Goal: Information Seeking & Learning: Learn about a topic

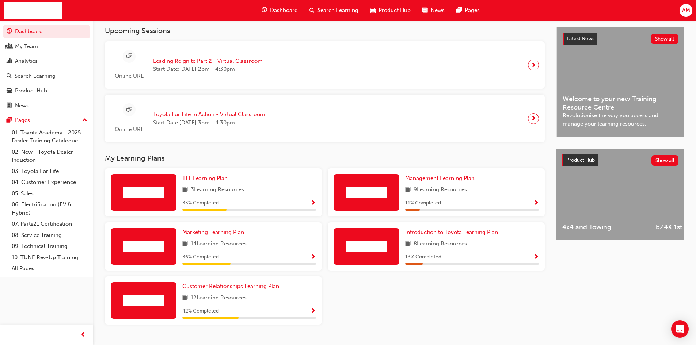
scroll to position [178, 0]
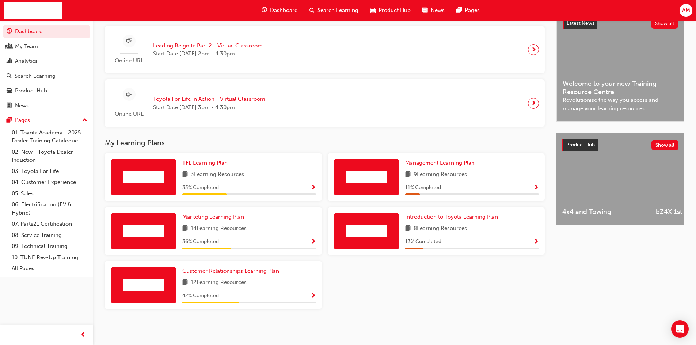
click at [244, 270] on span "Customer Relationships Learning Plan" at bounding box center [230, 271] width 97 height 7
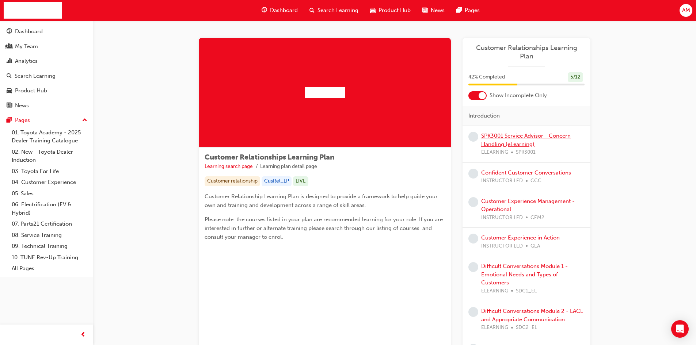
click at [519, 133] on link "SPK3001 Service Advisor - Concern Handling (eLearning)" at bounding box center [526, 140] width 90 height 15
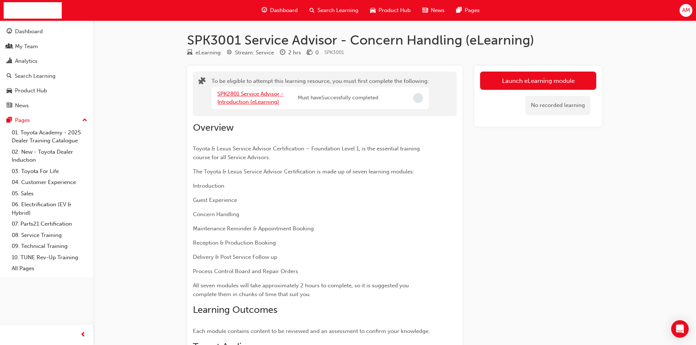
click at [241, 102] on link "SPK2801 Service Advisor - Introduction (eLearning)" at bounding box center [250, 98] width 66 height 15
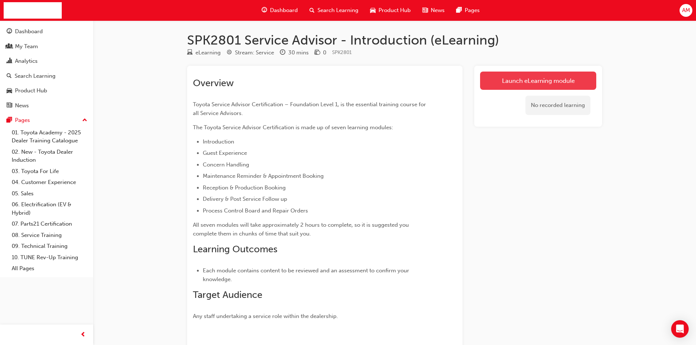
click at [525, 83] on link "Launch eLearning module" at bounding box center [538, 81] width 116 height 18
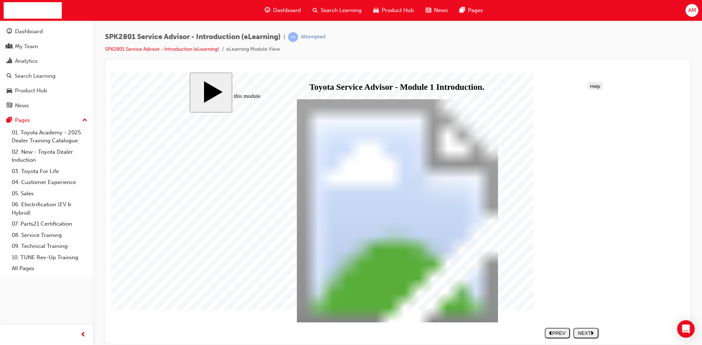
click at [585, 334] on div "NEXT" at bounding box center [585, 332] width 19 height 5
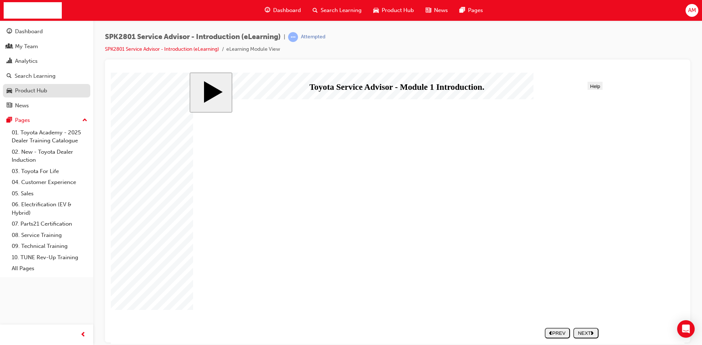
click at [25, 92] on div "Product Hub" at bounding box center [31, 91] width 32 height 8
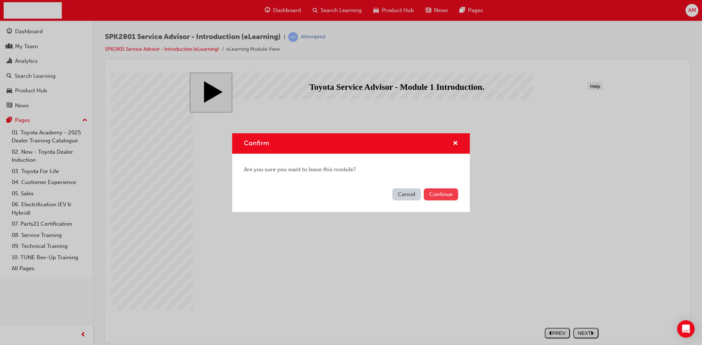
click at [445, 192] on button "Continue" at bounding box center [441, 195] width 34 height 12
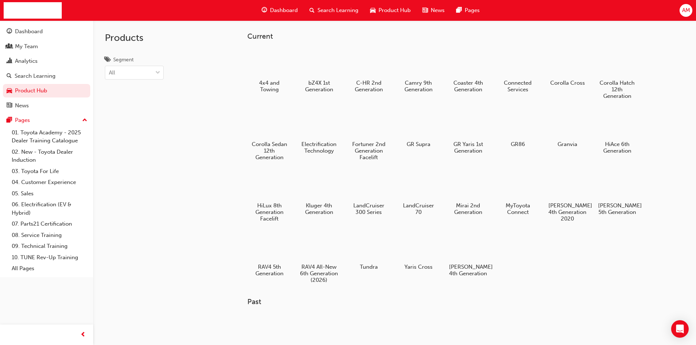
click at [282, 12] on span "Dashboard" at bounding box center [284, 10] width 28 height 8
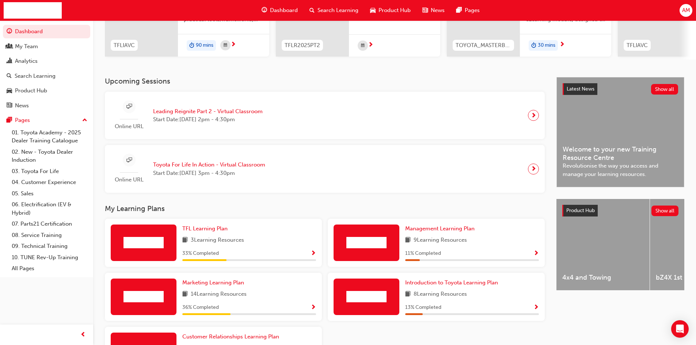
scroll to position [178, 0]
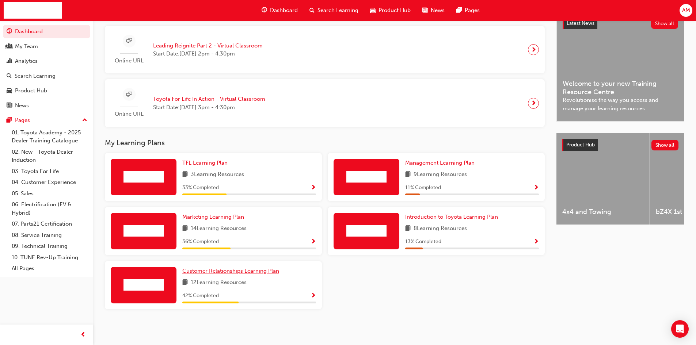
click at [273, 270] on span "Customer Relationships Learning Plan" at bounding box center [230, 271] width 97 height 7
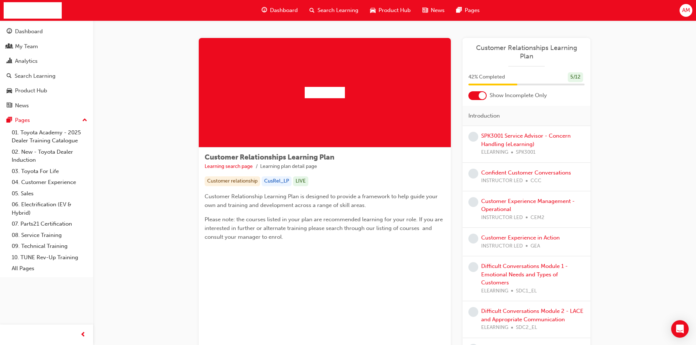
click at [284, 12] on span "Dashboard" at bounding box center [284, 10] width 28 height 8
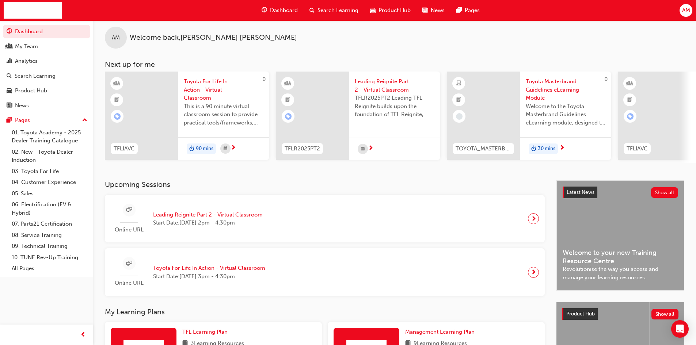
scroll to position [178, 0]
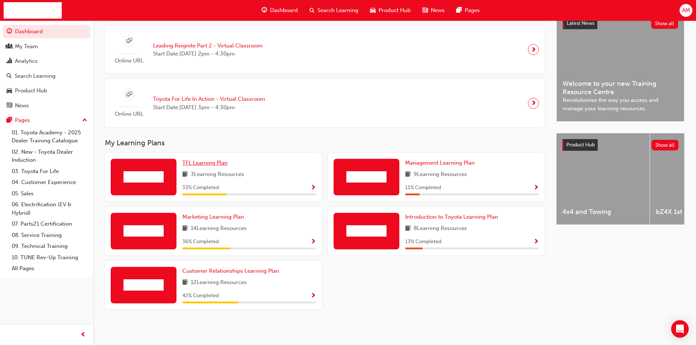
click at [208, 165] on span "TFL Learning Plan" at bounding box center [204, 163] width 45 height 7
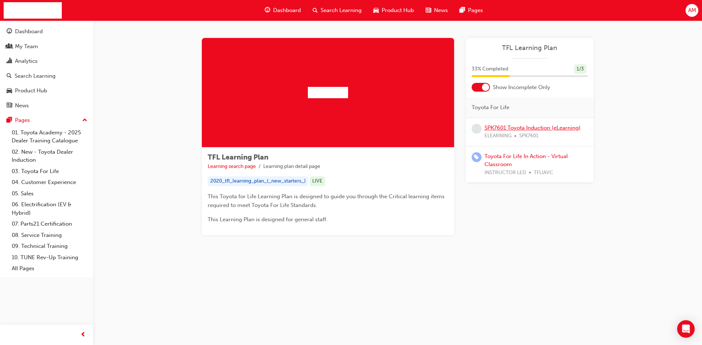
click at [525, 130] on link "SPK7601 Toyota Induction (eLearning)" at bounding box center [532, 128] width 96 height 7
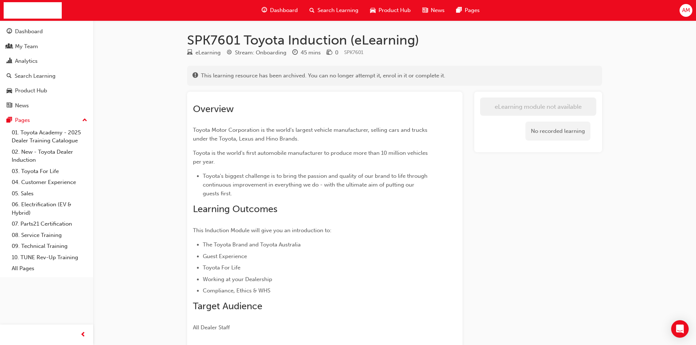
click at [282, 11] on span "Dashboard" at bounding box center [284, 10] width 28 height 8
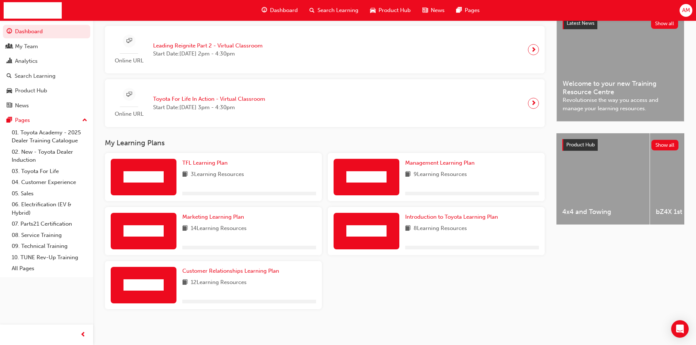
scroll to position [178, 0]
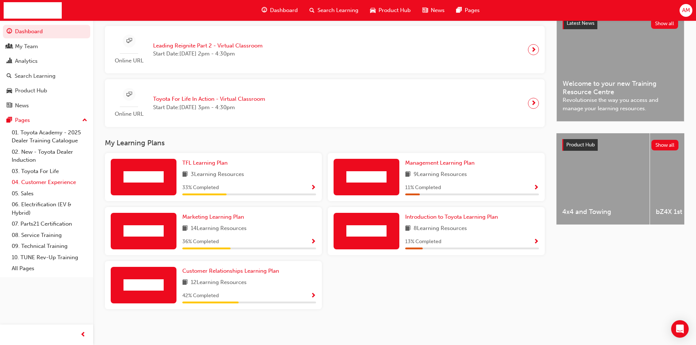
click at [63, 183] on link "04. Customer Experience" at bounding box center [50, 182] width 82 height 11
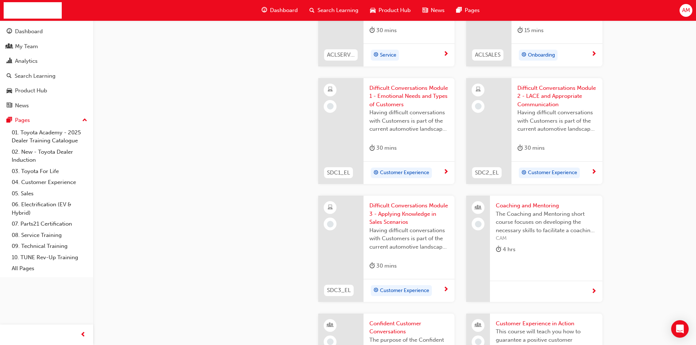
scroll to position [658, 0]
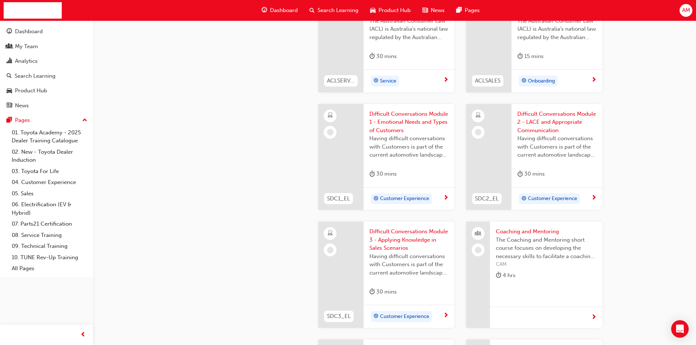
click at [400, 129] on span "Difficult Conversations Module 1 - Emotional Needs and Types of Customers" at bounding box center [409, 122] width 79 height 25
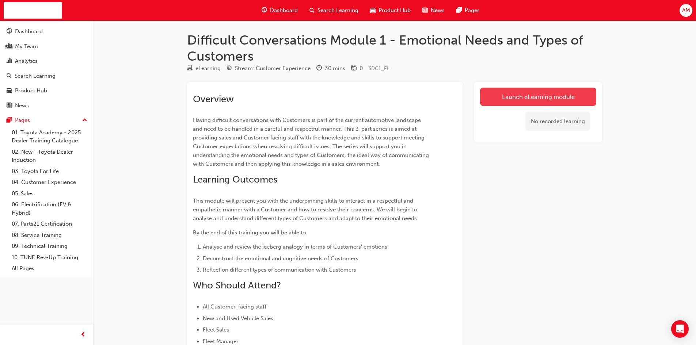
click at [507, 95] on link "Launch eLearning module" at bounding box center [538, 97] width 116 height 18
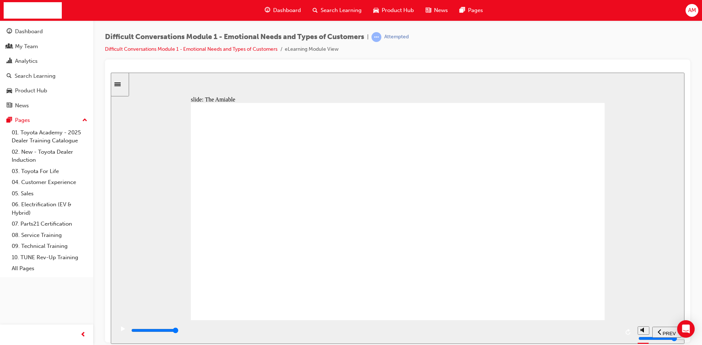
type input "28400"
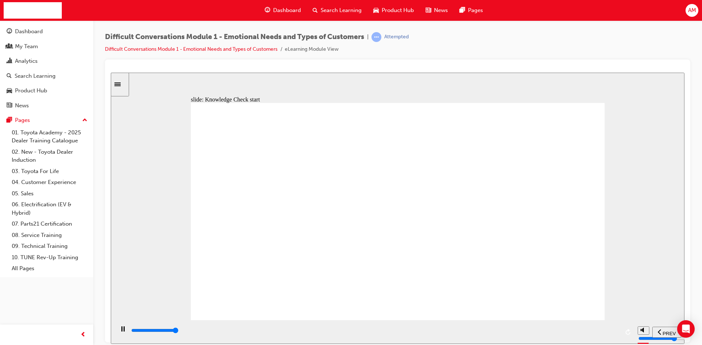
type input "11600"
radio input "true"
click at [663, 333] on span "SUBMIT" at bounding box center [658, 333] width 18 height 5
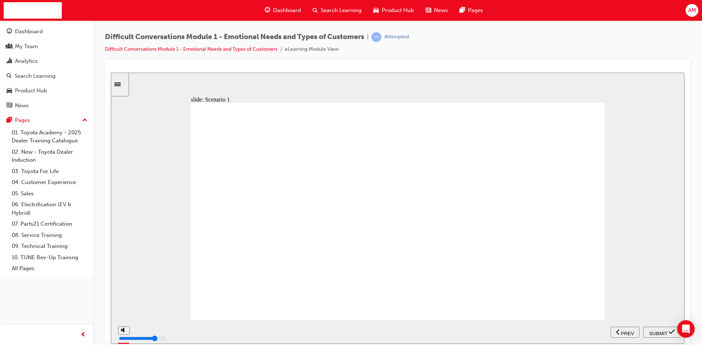
type input "41500"
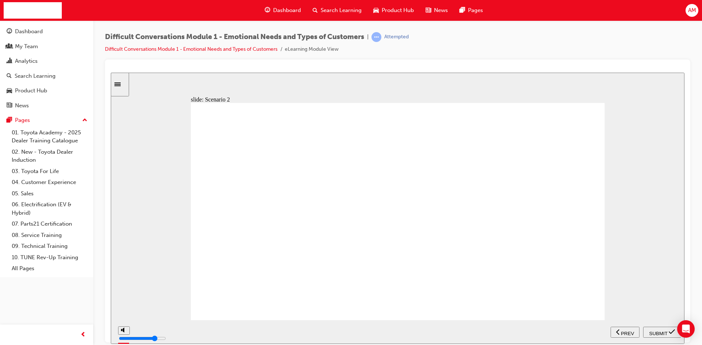
radio input "true"
click at [651, 333] on span "SUBMIT" at bounding box center [658, 333] width 18 height 5
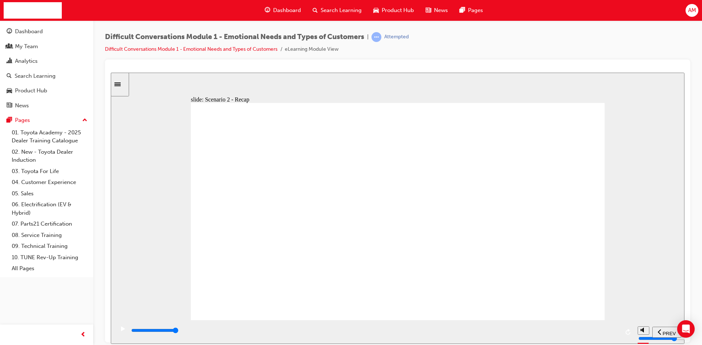
type input "56000"
radio input "true"
click at [658, 332] on span "SUBMIT" at bounding box center [658, 333] width 18 height 5
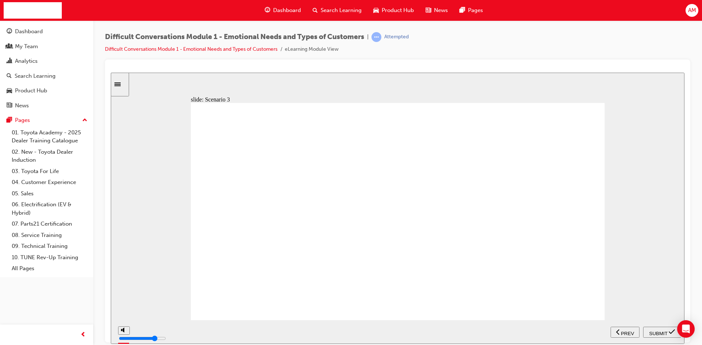
type input "44000"
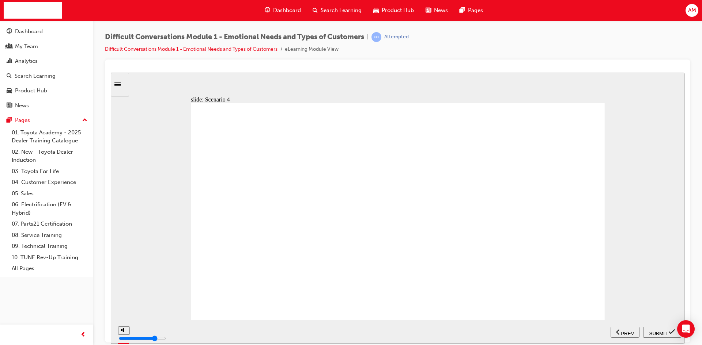
radio input "true"
click at [665, 331] on span "SUBMIT" at bounding box center [658, 333] width 18 height 5
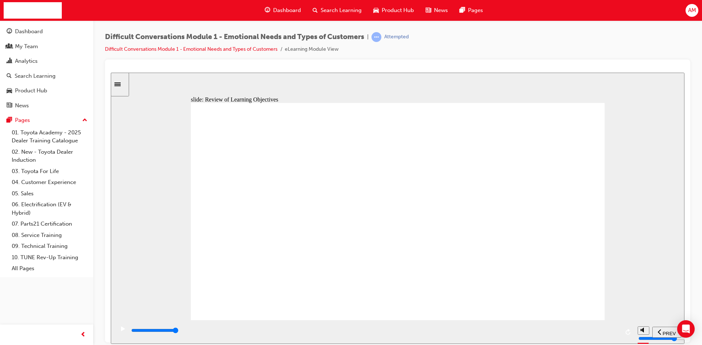
type input "9900"
drag, startPoint x: 552, startPoint y: 307, endPoint x: 446, endPoint y: 218, distance: 138.1
drag, startPoint x: 533, startPoint y: 282, endPoint x: 424, endPoint y: 287, distance: 108.7
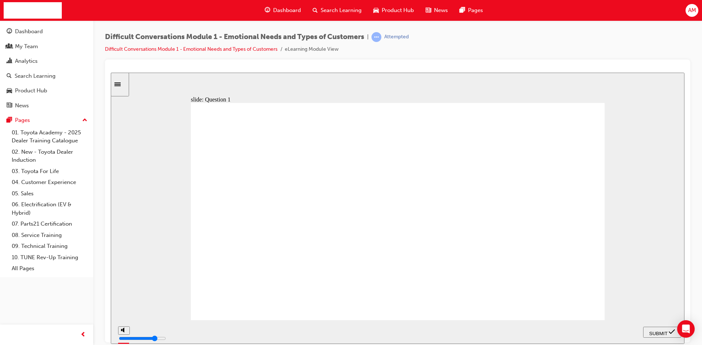
drag, startPoint x: 535, startPoint y: 261, endPoint x: 424, endPoint y: 289, distance: 114.1
drag, startPoint x: 536, startPoint y: 240, endPoint x: 409, endPoint y: 281, distance: 133.0
drag, startPoint x: 548, startPoint y: 219, endPoint x: 468, endPoint y: 264, distance: 91.5
drag, startPoint x: 545, startPoint y: 196, endPoint x: 412, endPoint y: 200, distance: 132.7
drag, startPoint x: 542, startPoint y: 176, endPoint x: 410, endPoint y: 302, distance: 183.3
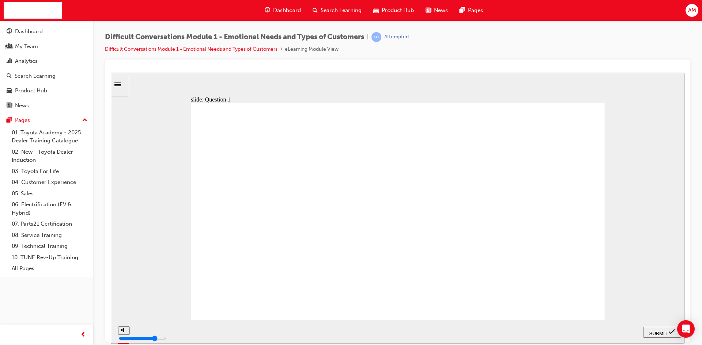
drag, startPoint x: 547, startPoint y: 158, endPoint x: 421, endPoint y: 297, distance: 187.6
drag, startPoint x: 554, startPoint y: 133, endPoint x: 470, endPoint y: 284, distance: 172.2
click at [659, 332] on span "SUBMIT" at bounding box center [658, 333] width 18 height 5
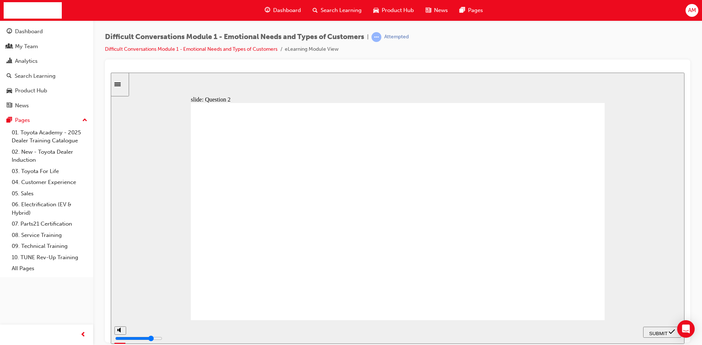
checkbox input "true"
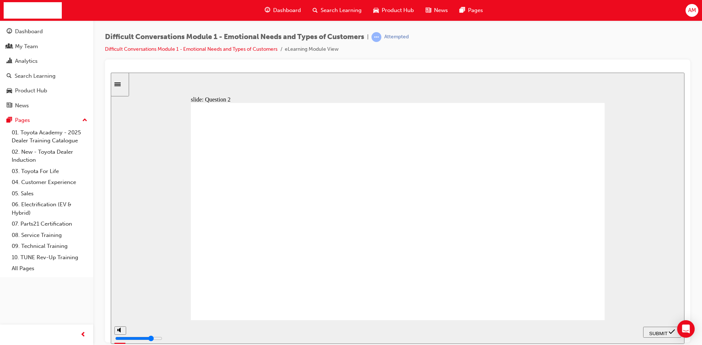
click at [659, 332] on span "SUBMIT" at bounding box center [658, 333] width 18 height 5
checkbox input "true"
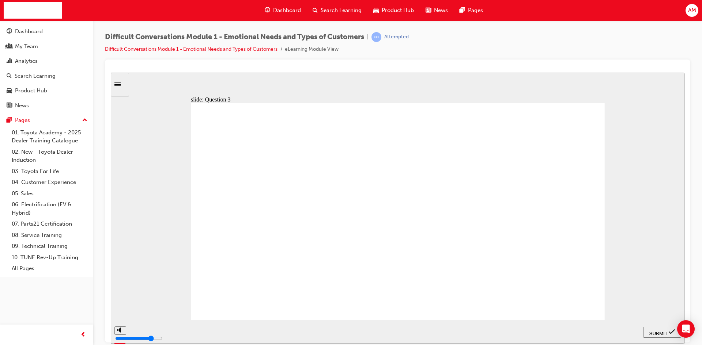
checkbox input "true"
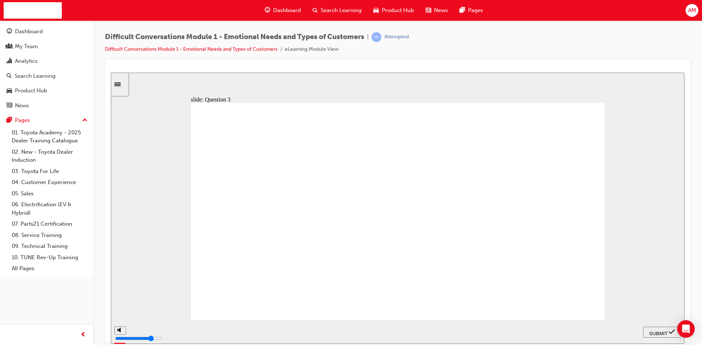
checkbox input "true"
click at [672, 331] on icon "submit" at bounding box center [672, 332] width 6 height 7
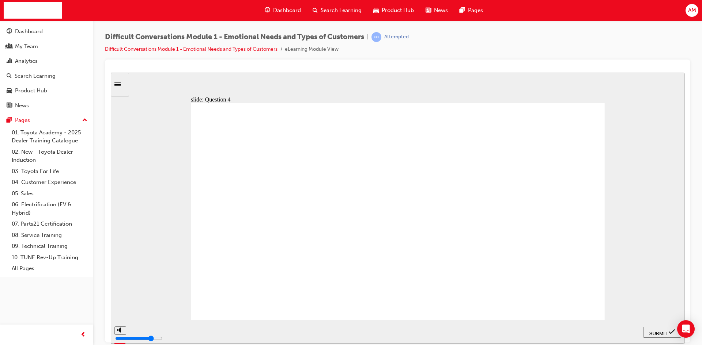
checkbox input "true"
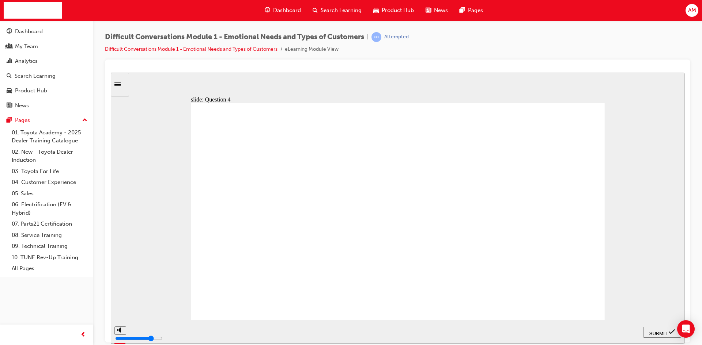
checkbox input "true"
click at [654, 332] on span "SUBMIT" at bounding box center [658, 333] width 18 height 5
checkbox input "true"
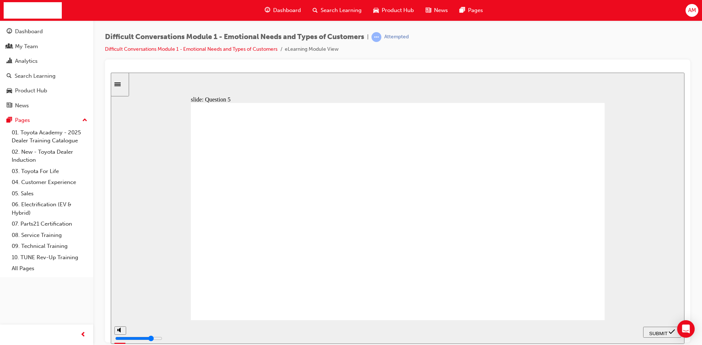
checkbox input "true"
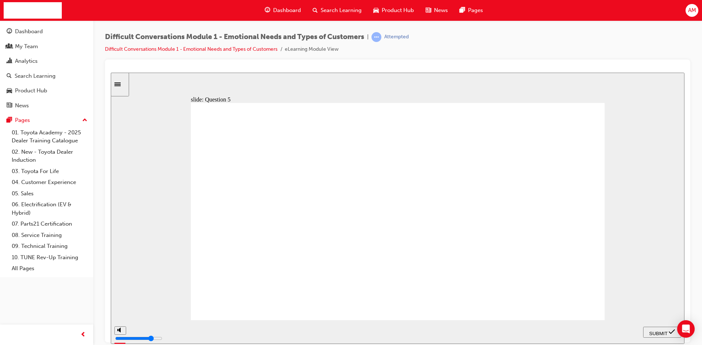
checkbox input "true"
click at [669, 331] on div "SUBMIT" at bounding box center [662, 333] width 32 height 8
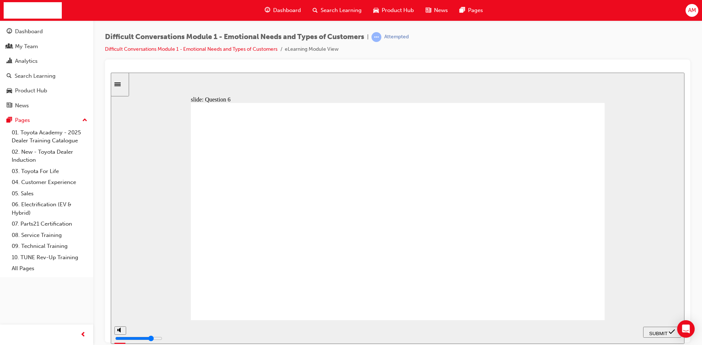
checkbox input "true"
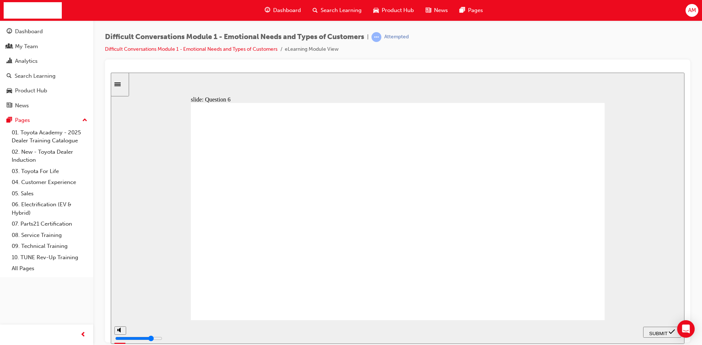
checkbox input "true"
click at [670, 330] on icon "submit" at bounding box center [672, 332] width 6 height 7
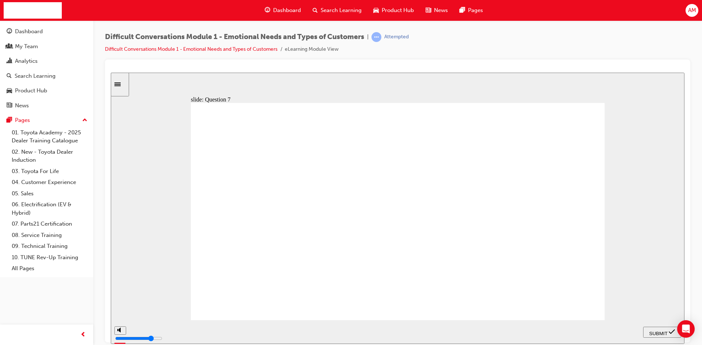
checkbox input "true"
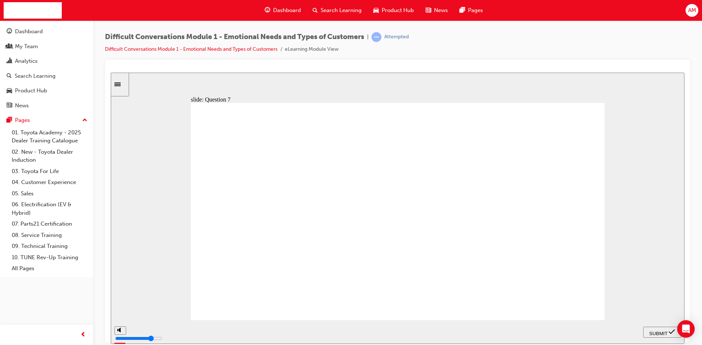
checkbox input "true"
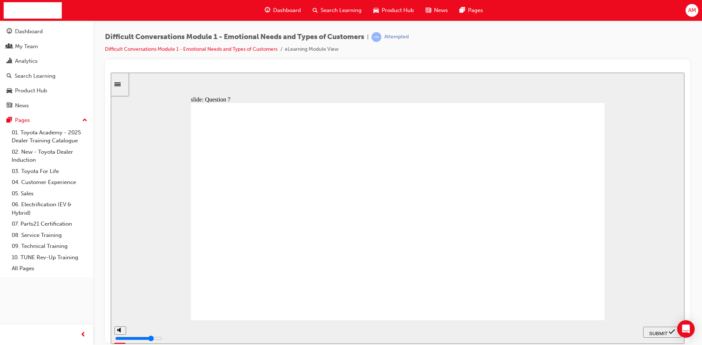
click at [659, 332] on span "SUBMIT" at bounding box center [658, 333] width 18 height 5
checkbox input "true"
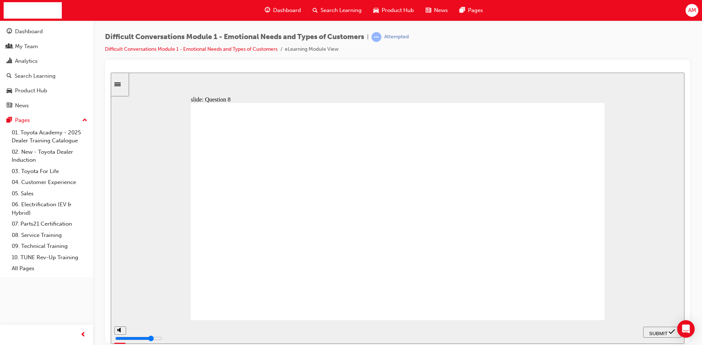
checkbox input "true"
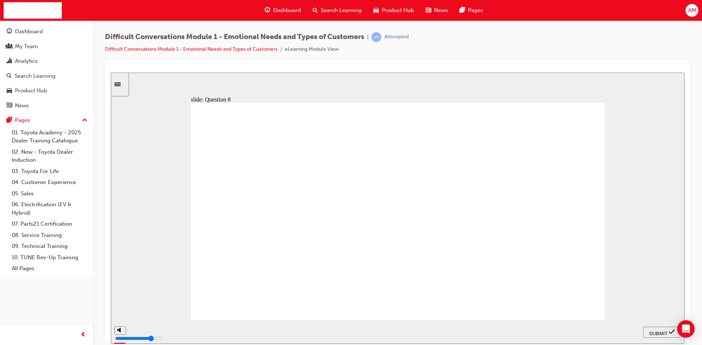
click at [652, 333] on span "SUBMIT" at bounding box center [658, 333] width 18 height 5
radio input "true"
click at [665, 333] on span "SUBMIT" at bounding box center [658, 333] width 18 height 5
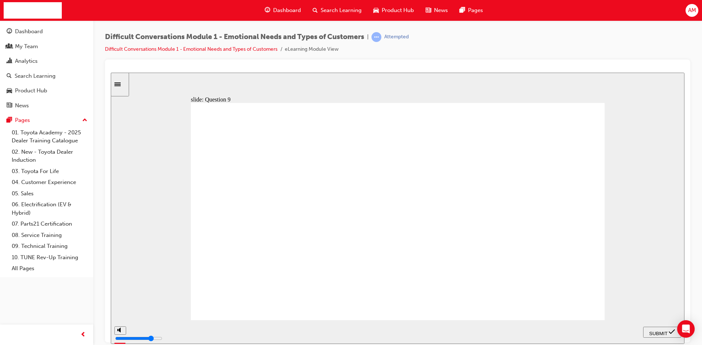
radio input "true"
click at [650, 331] on span "SUBMIT" at bounding box center [658, 333] width 18 height 5
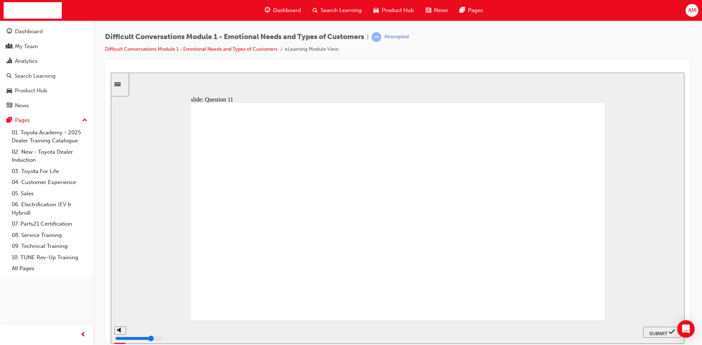
radio input "true"
click at [651, 331] on span "SUBMIT" at bounding box center [658, 333] width 18 height 5
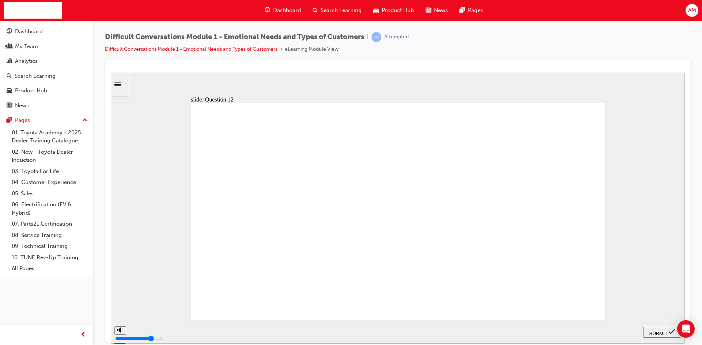
radio input "true"
click at [664, 333] on span "SUBMIT" at bounding box center [658, 333] width 18 height 5
type input "4000"
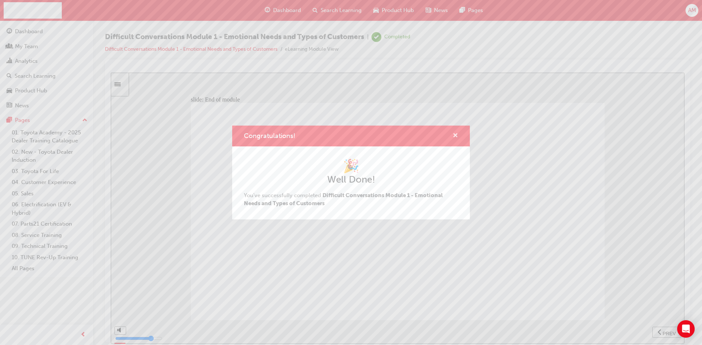
click at [454, 136] on span "cross-icon" at bounding box center [455, 136] width 5 height 7
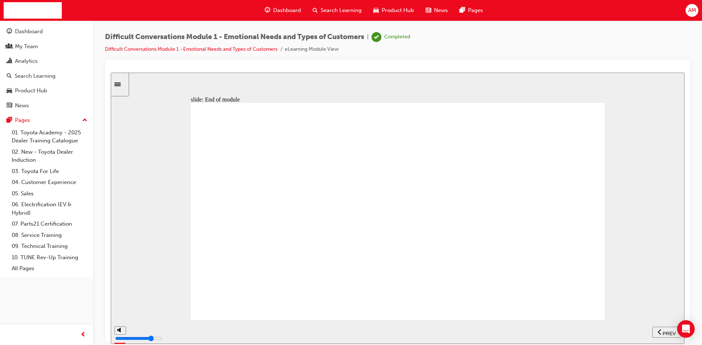
click at [175, 51] on link "Difficult Conversations Module 1 - Emotional Needs and Types of Customers" at bounding box center [191, 49] width 173 height 6
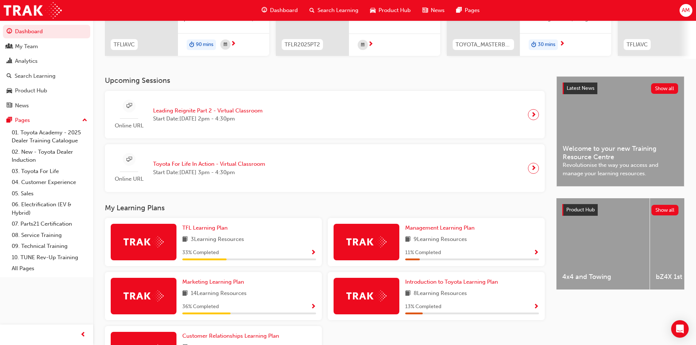
scroll to position [178, 0]
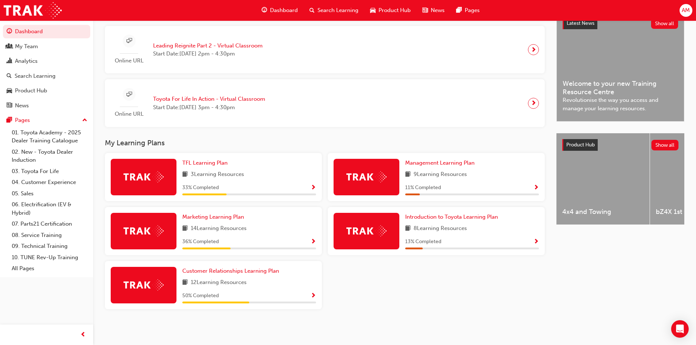
click at [257, 174] on div "3 Learning Resources" at bounding box center [249, 174] width 134 height 9
click at [241, 271] on span "Customer Relationships Learning Plan" at bounding box center [230, 271] width 97 height 7
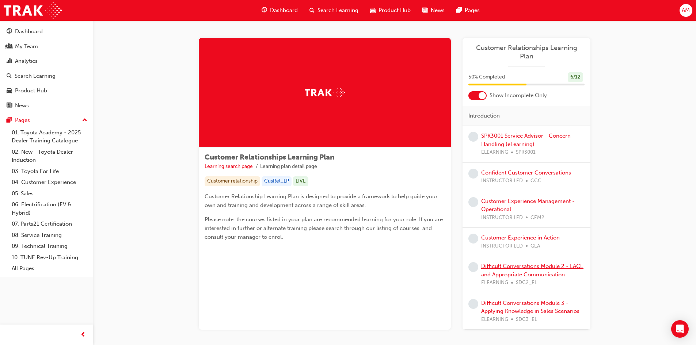
click at [499, 265] on link "Difficult Conversations Module 2 - LACE and Appropriate Communication" at bounding box center [532, 270] width 102 height 15
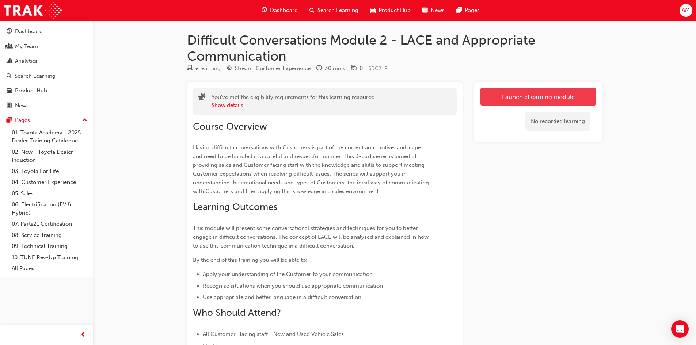
click at [507, 99] on link "Launch eLearning module" at bounding box center [538, 97] width 116 height 18
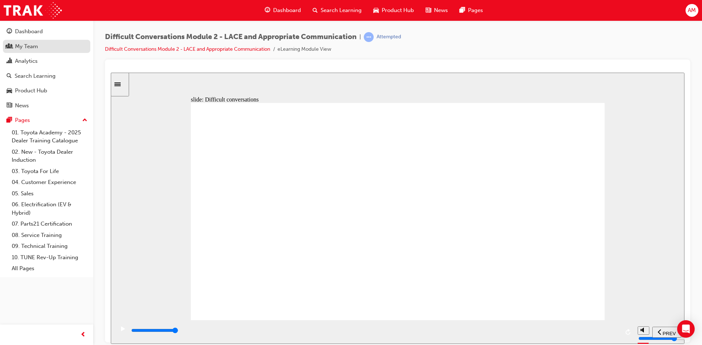
click at [33, 44] on div "My Team" at bounding box center [26, 46] width 23 height 8
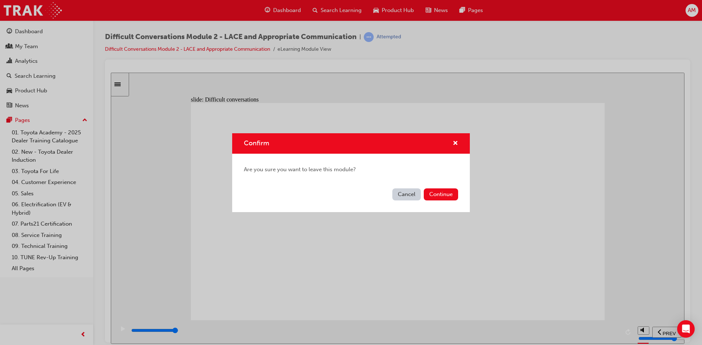
click at [404, 196] on button "Cancel" at bounding box center [406, 195] width 29 height 12
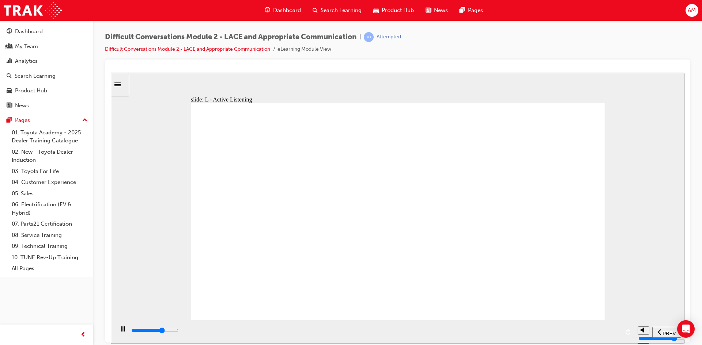
drag, startPoint x: 492, startPoint y: 153, endPoint x: 488, endPoint y: 154, distance: 4.4
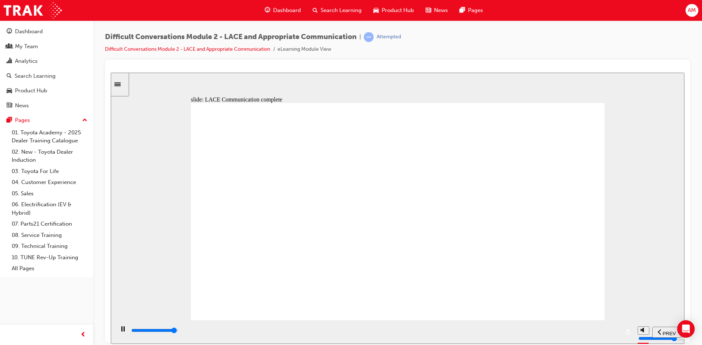
type input "8600"
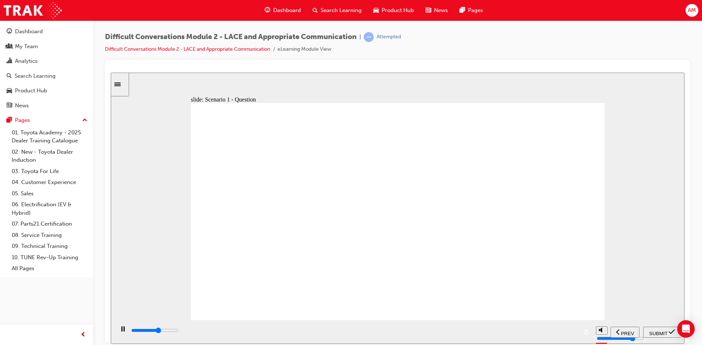
checkbox input "true"
type input "10000"
checkbox input "true"
type input "14600"
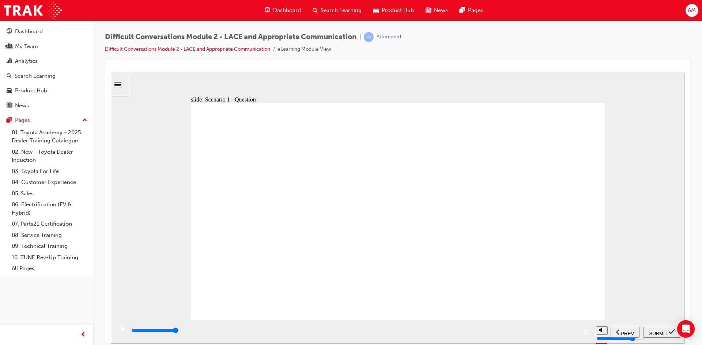
checkbox input "true"
click at [657, 334] on span "SUBMIT" at bounding box center [658, 333] width 18 height 5
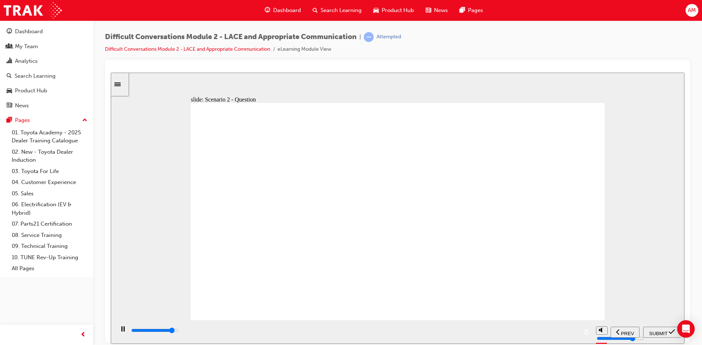
type input "7500"
checkbox input "true"
type input "8000"
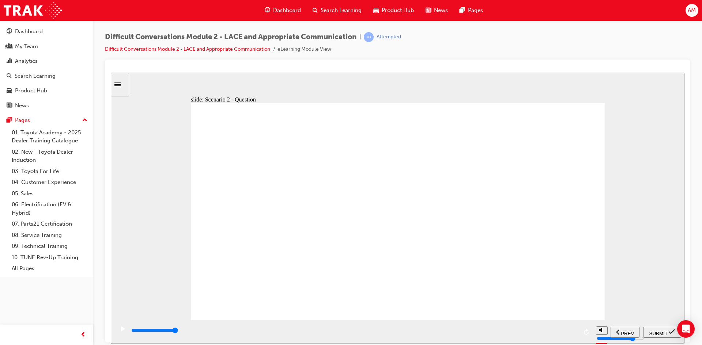
checkbox input "true"
click at [658, 333] on span "SUBMIT" at bounding box center [658, 333] width 18 height 5
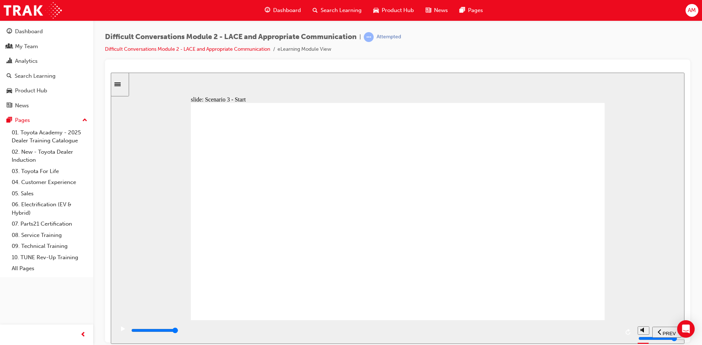
type input "9200"
checkbox input "true"
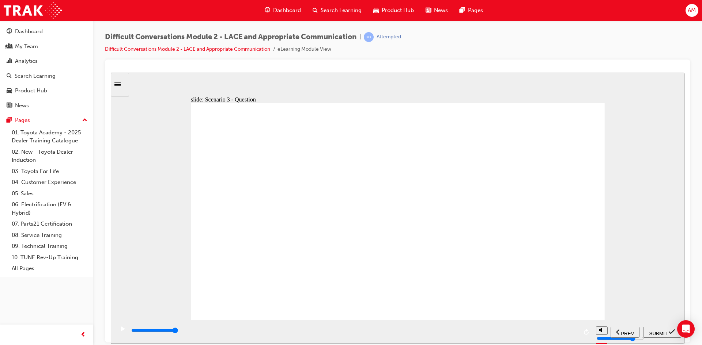
checkbox input "true"
click at [657, 331] on span "SUBMIT" at bounding box center [658, 333] width 18 height 5
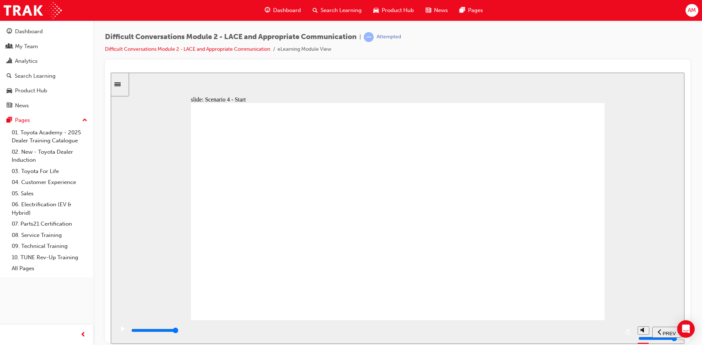
type input "8900"
checkbox input "true"
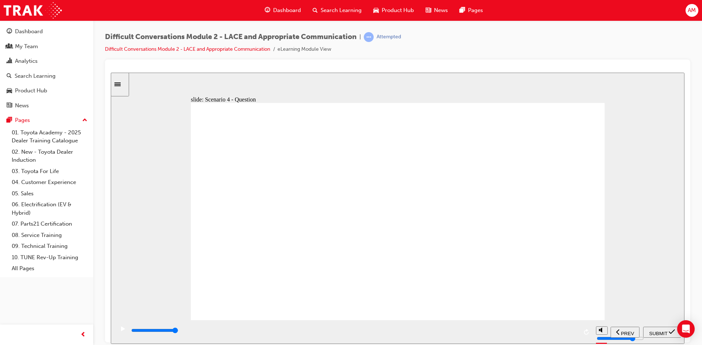
checkbox input "true"
click at [658, 333] on span "SUBMIT" at bounding box center [658, 333] width 18 height 5
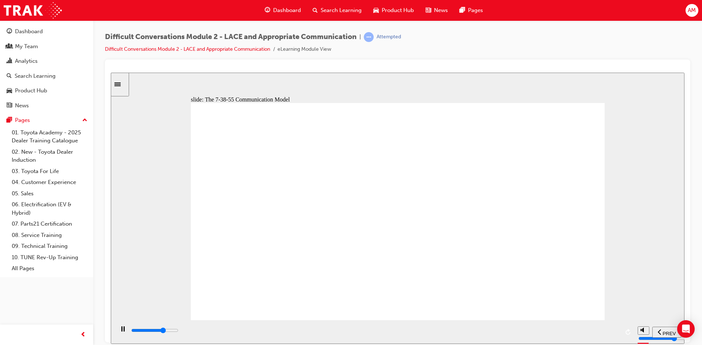
type input "8200"
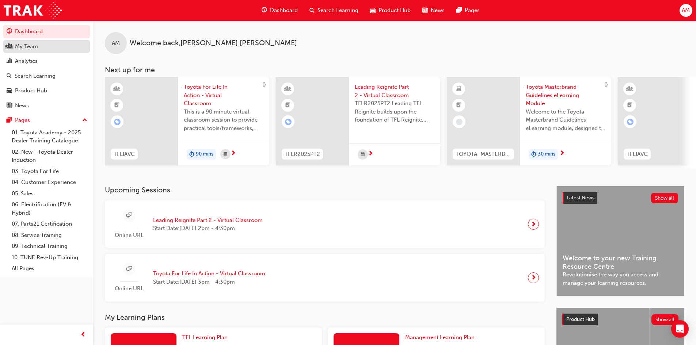
click at [34, 46] on div "My Team" at bounding box center [26, 46] width 23 height 8
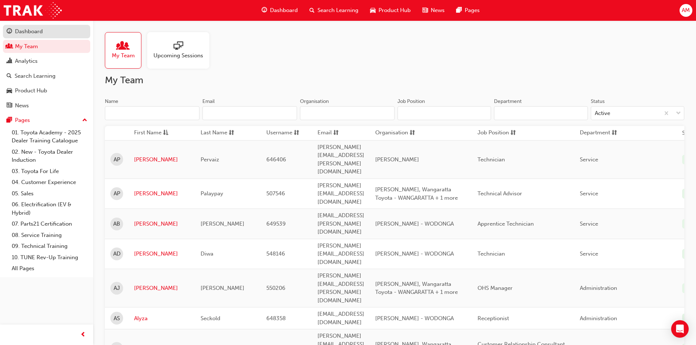
click at [23, 33] on div "Dashboard" at bounding box center [29, 31] width 28 height 8
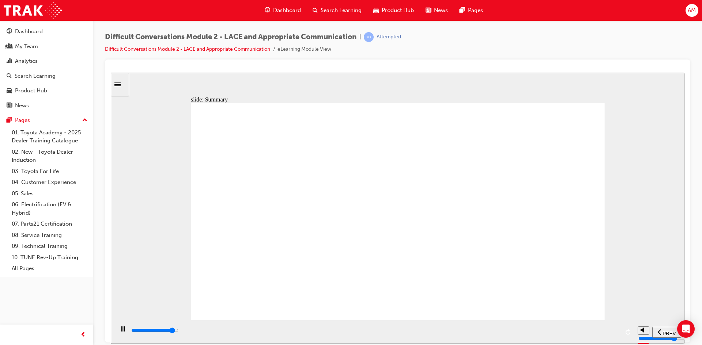
type input "9600"
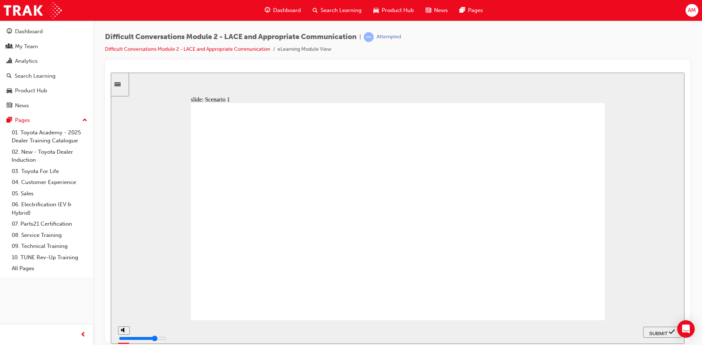
checkbox input "true"
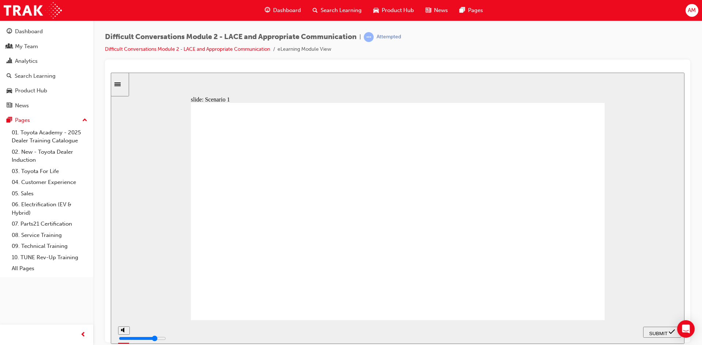
checkbox input "true"
click at [660, 332] on span "SUBMIT" at bounding box center [658, 333] width 18 height 5
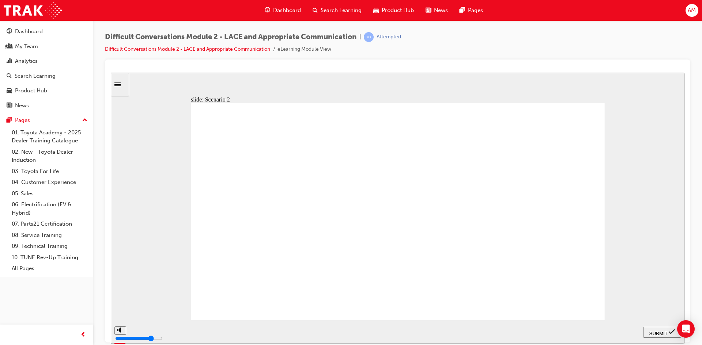
checkbox input "true"
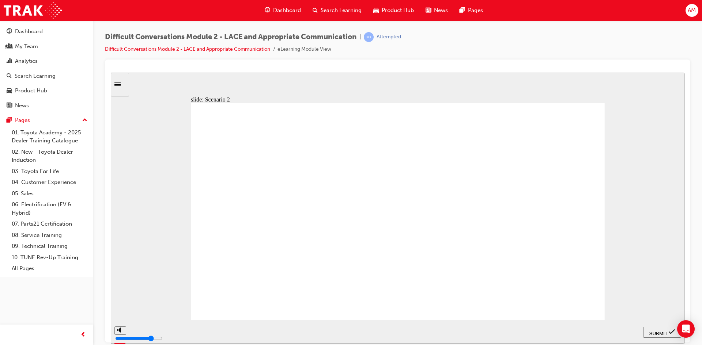
checkbox input "true"
click at [669, 331] on div "SUBMIT" at bounding box center [662, 333] width 32 height 8
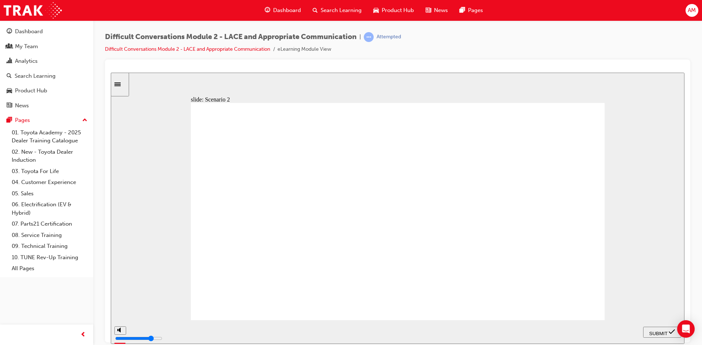
checkbox input "true"
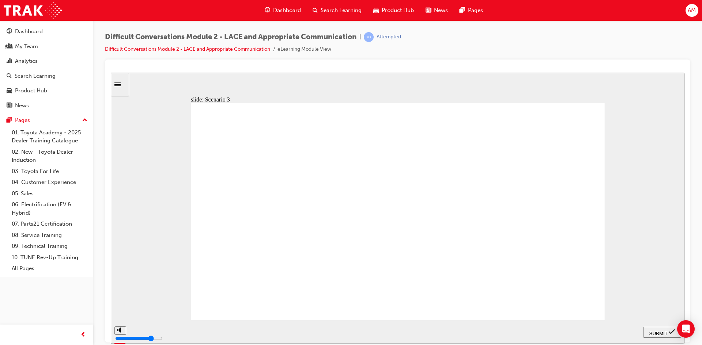
checkbox input "true"
click at [661, 331] on span "SUBMIT" at bounding box center [658, 333] width 18 height 5
type input "3200"
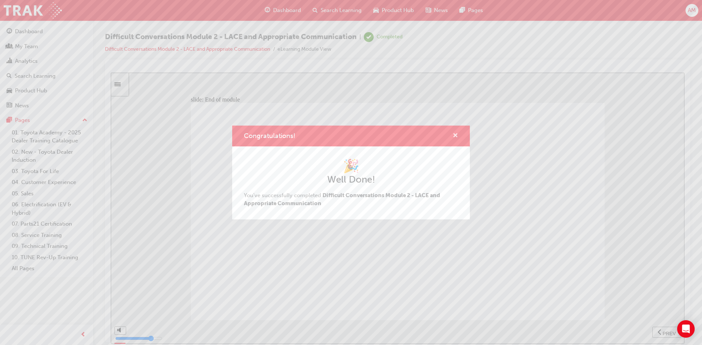
click at [456, 136] on span "cross-icon" at bounding box center [455, 136] width 5 height 7
